Goal: Task Accomplishment & Management: Complete application form

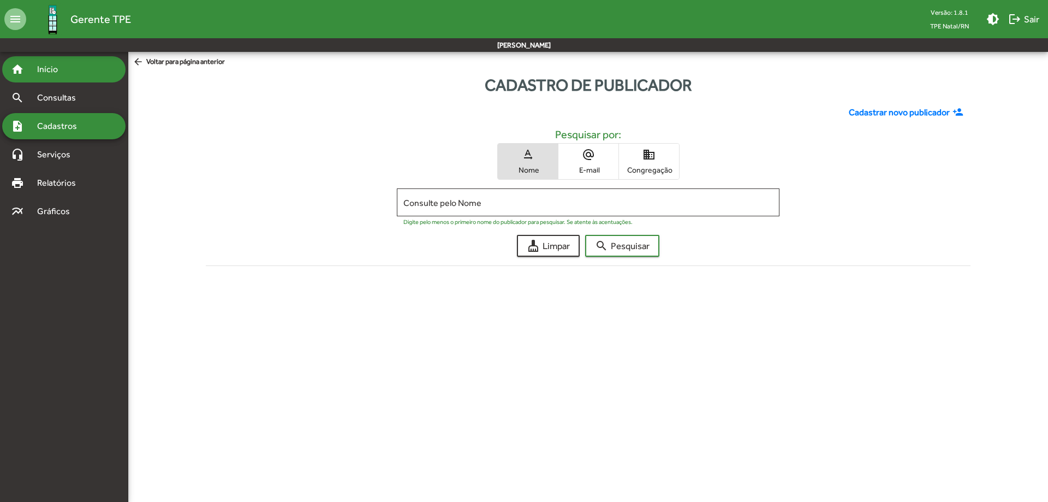
click at [39, 72] on span "Início" at bounding box center [52, 69] width 43 height 13
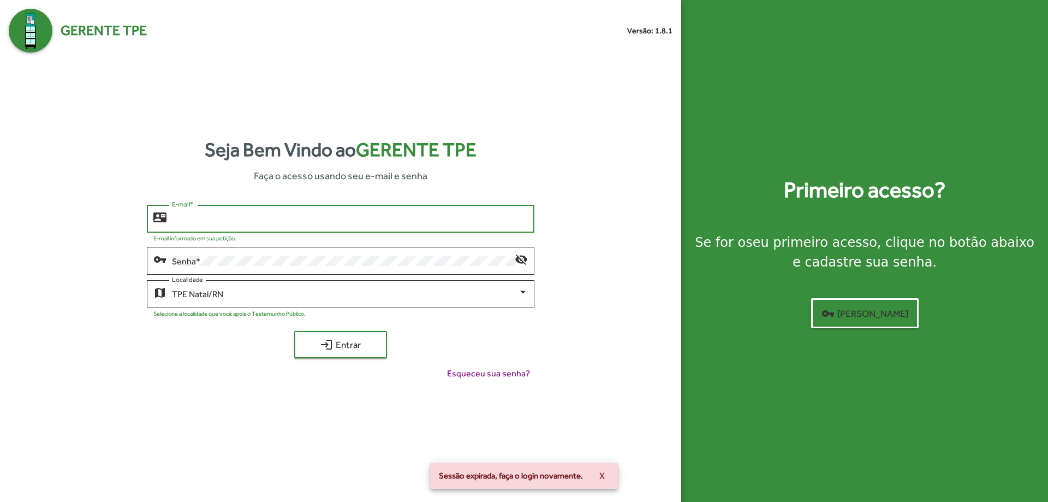
click at [262, 221] on input "E-mail *" at bounding box center [349, 219] width 355 height 10
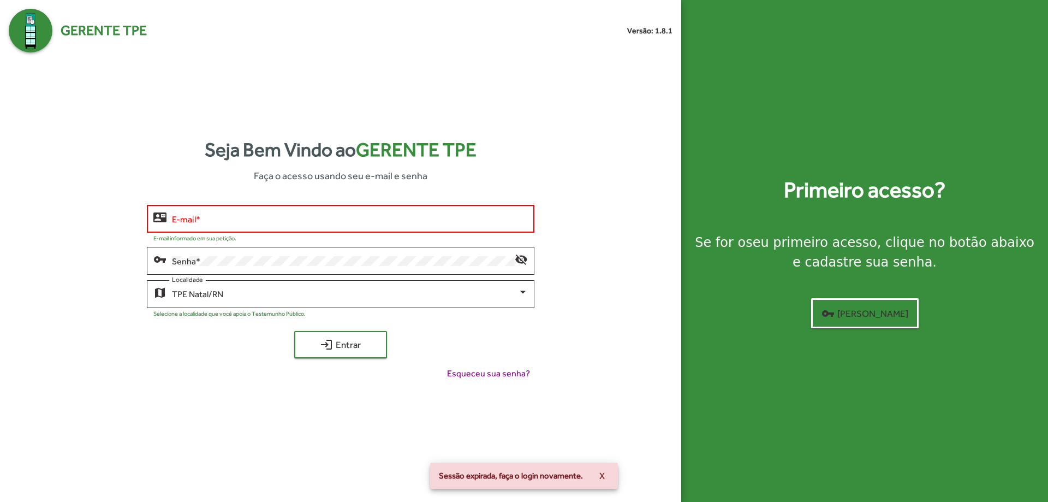
click at [269, 227] on div "E-mail *" at bounding box center [349, 218] width 355 height 30
click at [268, 224] on div "E-mail *" at bounding box center [349, 218] width 355 height 30
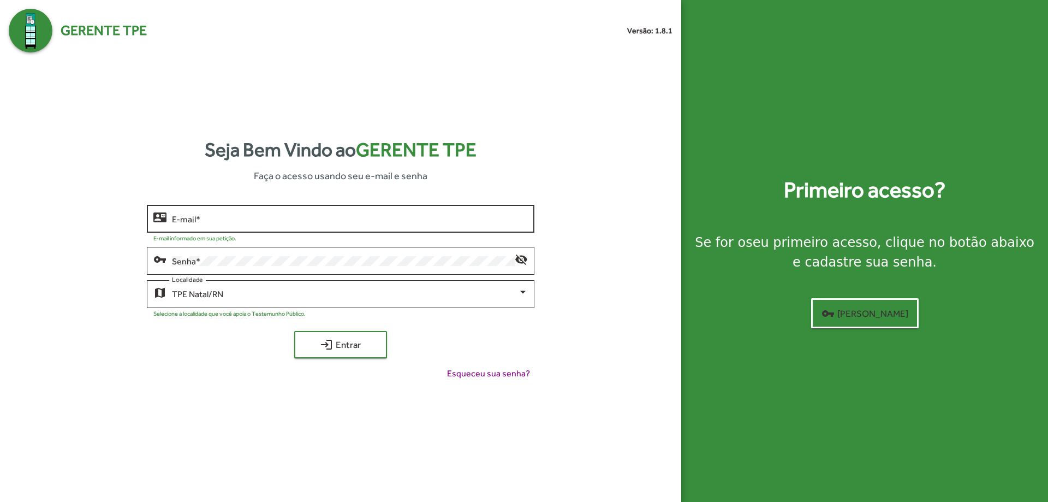
click at [233, 223] on input "E-mail *" at bounding box center [349, 219] width 355 height 10
